Goal: Book appointment/travel/reservation

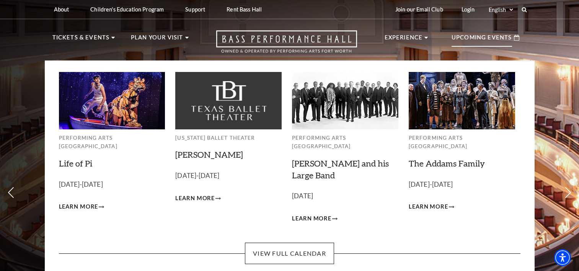
click at [489, 39] on p "Upcoming Events" at bounding box center [482, 40] width 60 height 14
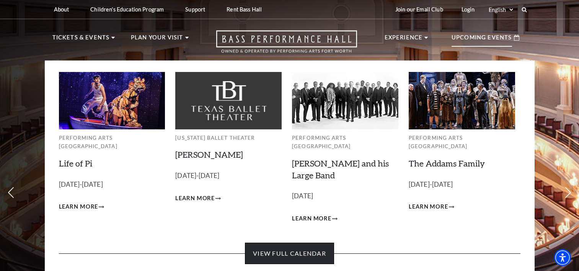
click at [315, 243] on link "View Full Calendar" at bounding box center [289, 253] width 89 height 21
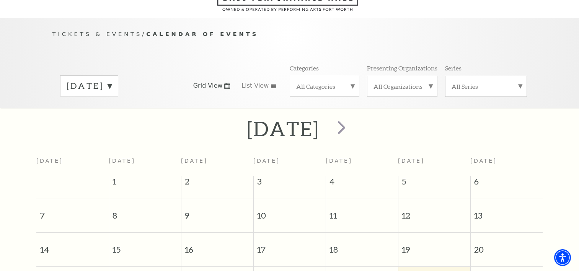
scroll to position [57, 0]
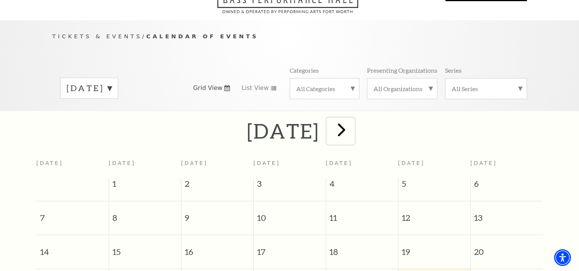
click at [353, 130] on span "next" at bounding box center [342, 130] width 22 height 22
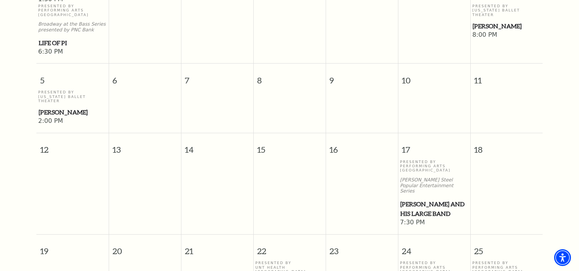
scroll to position [142, 0]
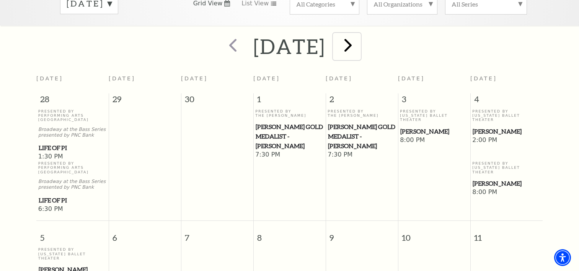
click at [359, 42] on span "next" at bounding box center [348, 45] width 22 height 22
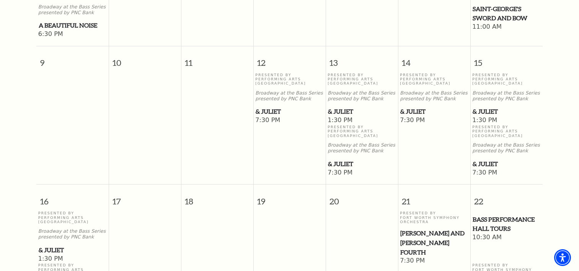
scroll to position [492, 0]
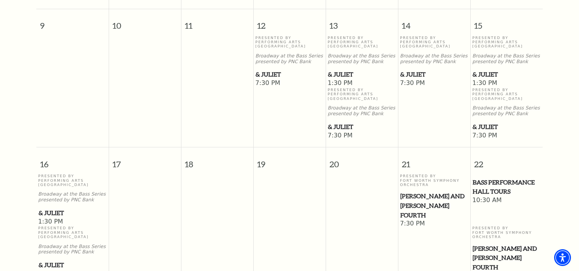
click at [493, 123] on span "& Juliet" at bounding box center [507, 127] width 68 height 10
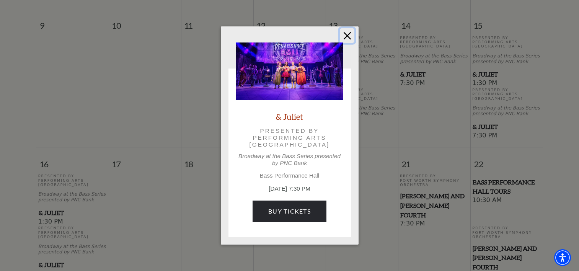
click at [346, 40] on button "Close" at bounding box center [347, 35] width 15 height 15
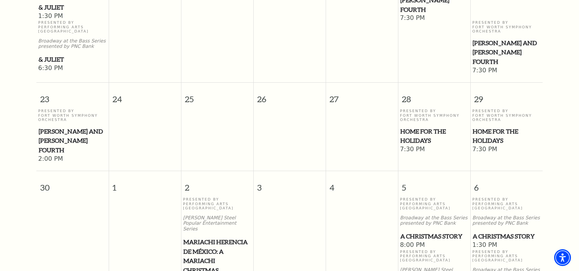
scroll to position [803, 0]
